Goal: Navigation & Orientation: Find specific page/section

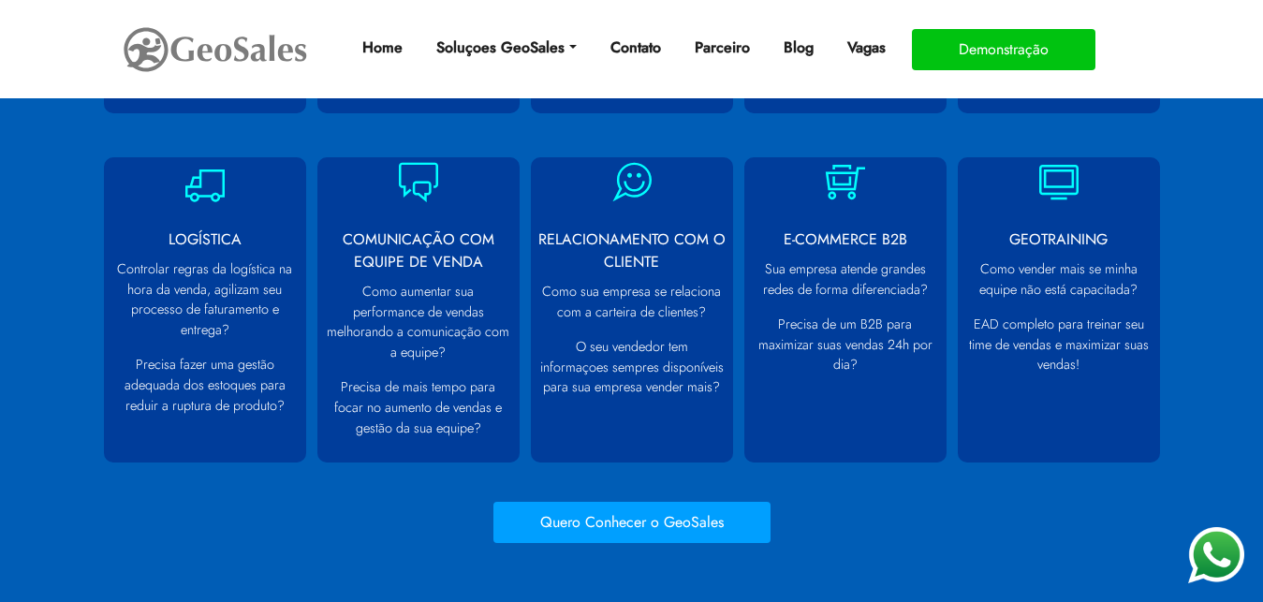
scroll to position [1528, 0]
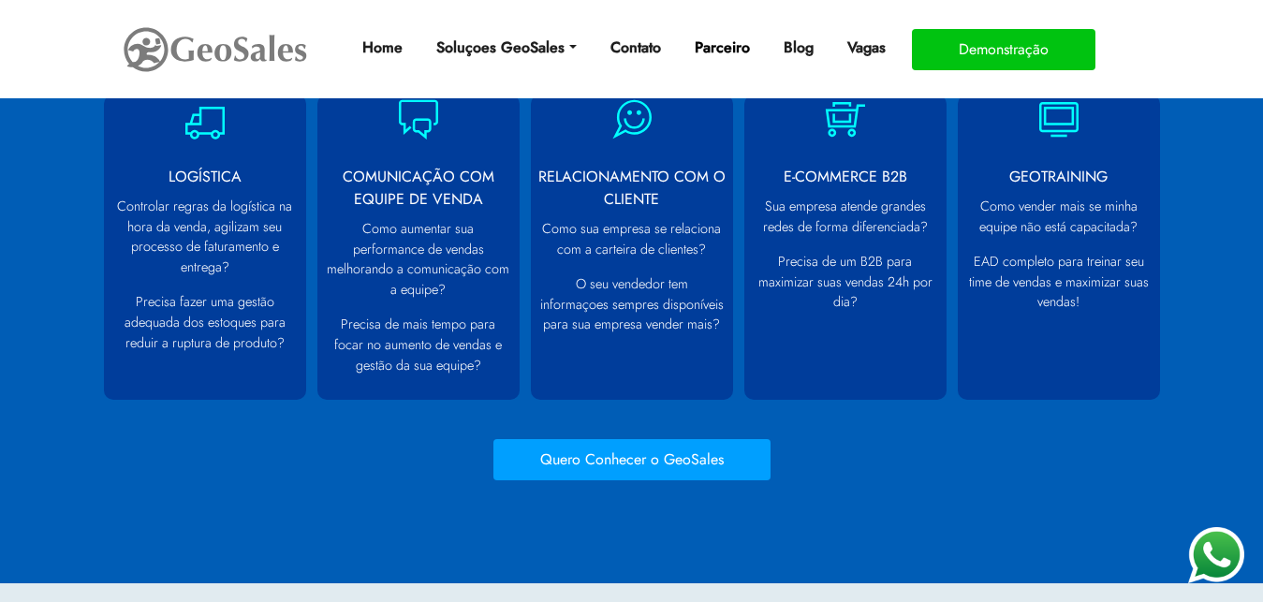
click at [756, 51] on link "Parceiro" at bounding box center [722, 47] width 70 height 37
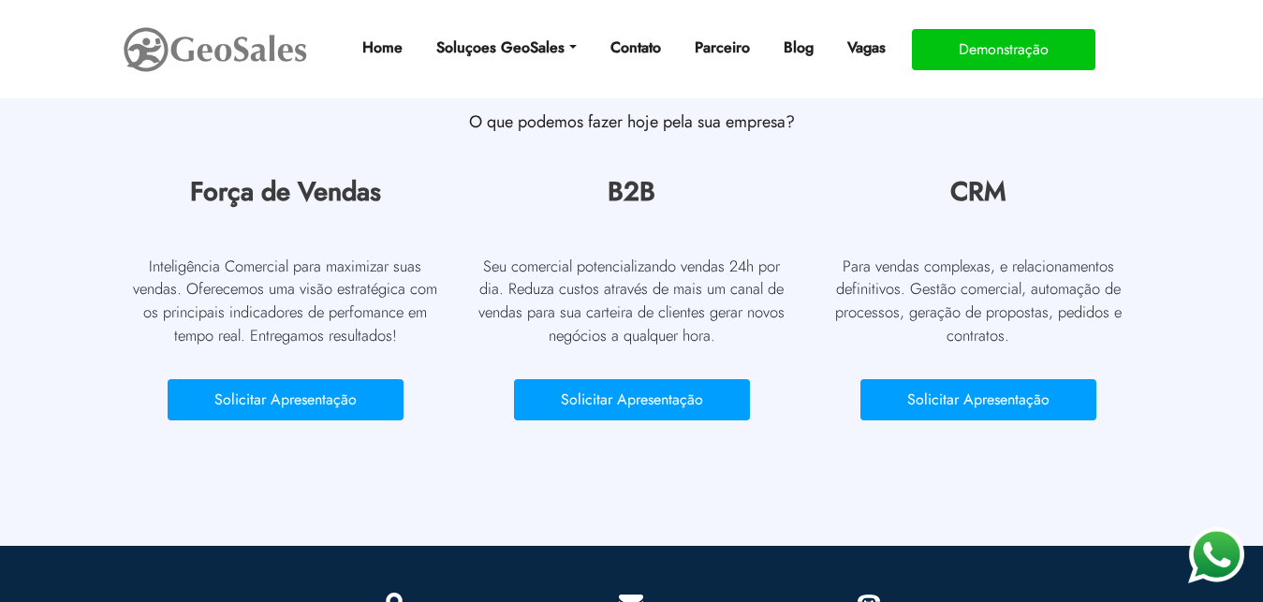
scroll to position [1203, 0]
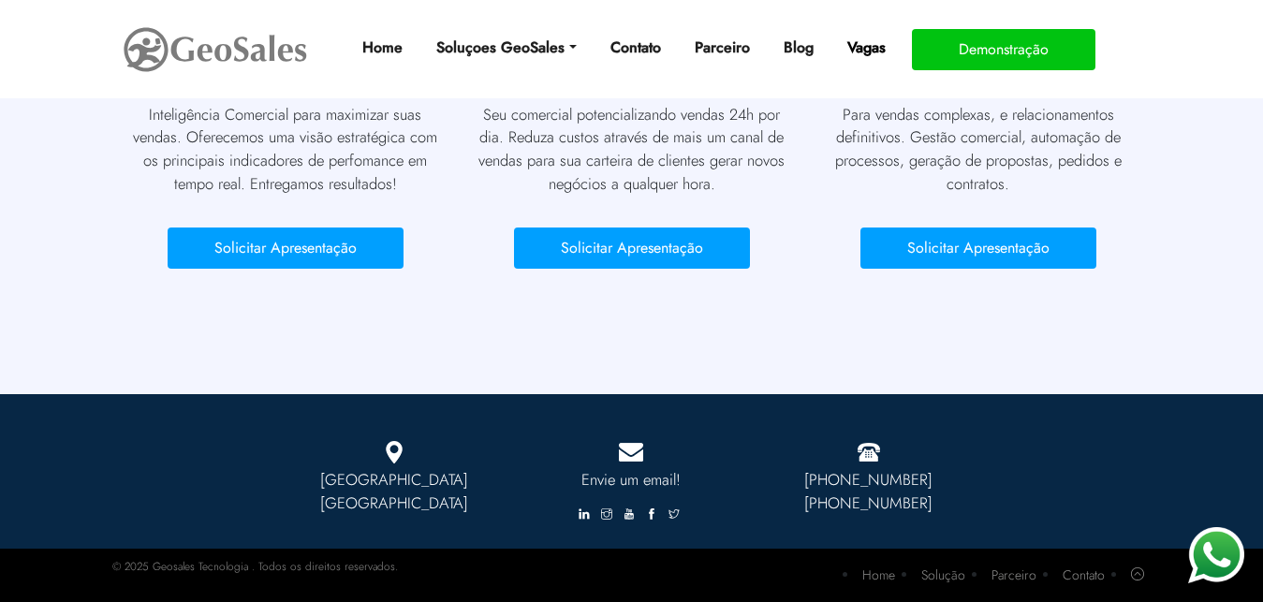
click at [871, 46] on link "Vagas" at bounding box center [866, 47] width 53 height 37
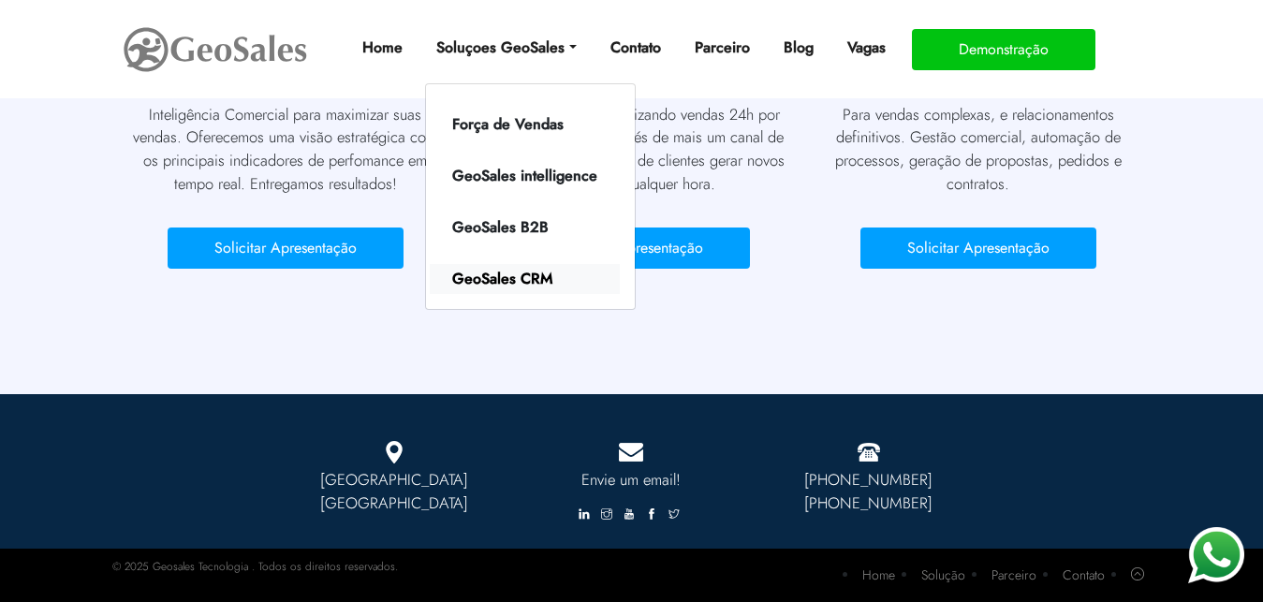
click at [475, 280] on link "GeoSales CRM" at bounding box center [525, 279] width 190 height 30
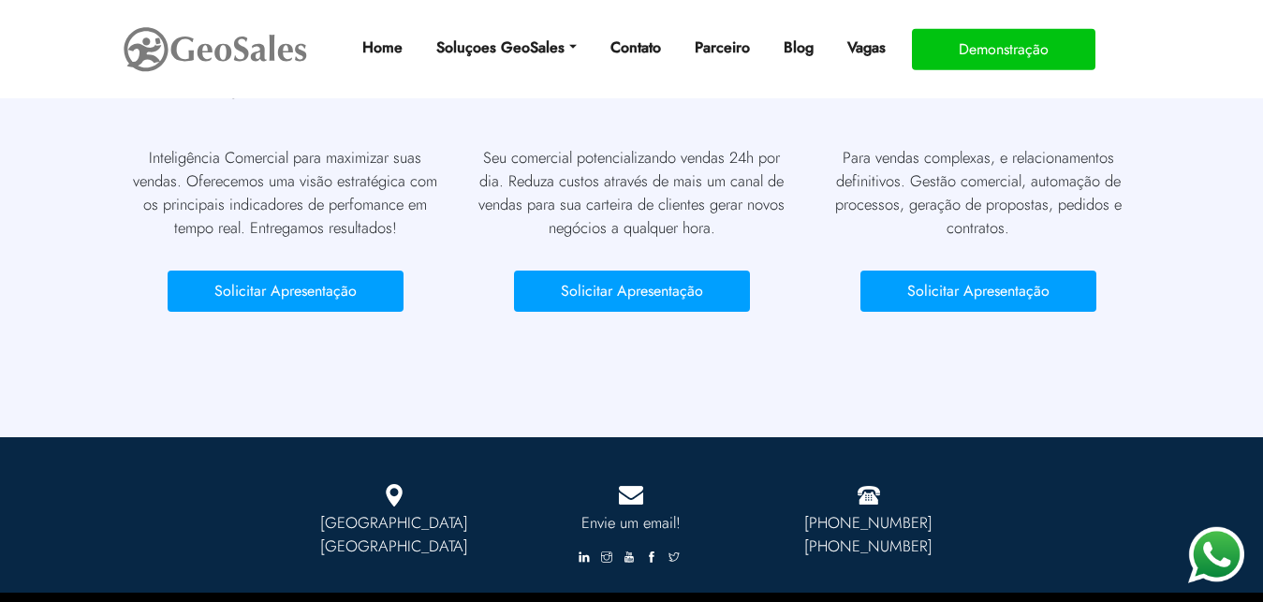
scroll to position [2964, 0]
